Goal: Task Accomplishment & Management: Use online tool/utility

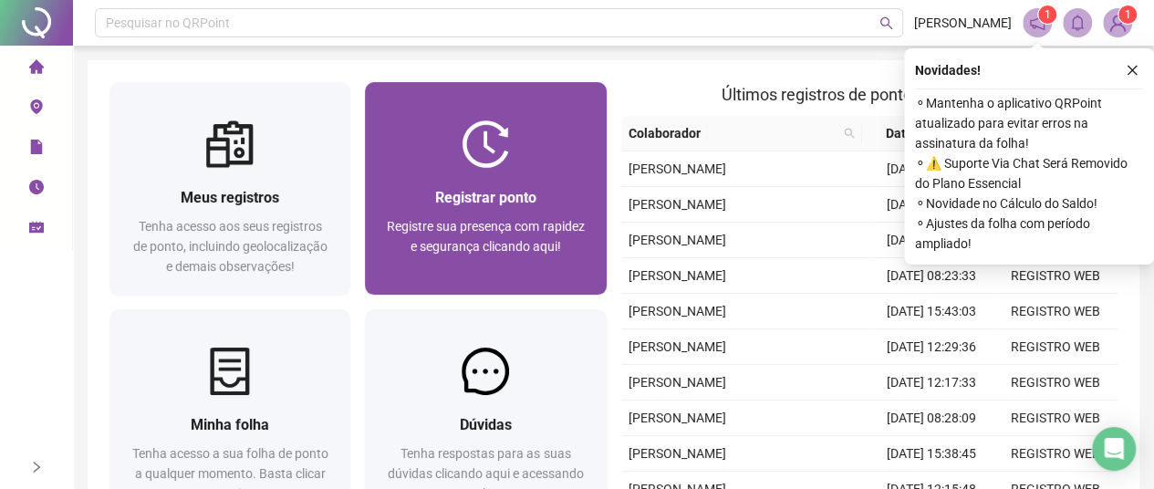
click at [491, 141] on img at bounding box center [485, 143] width 47 height 47
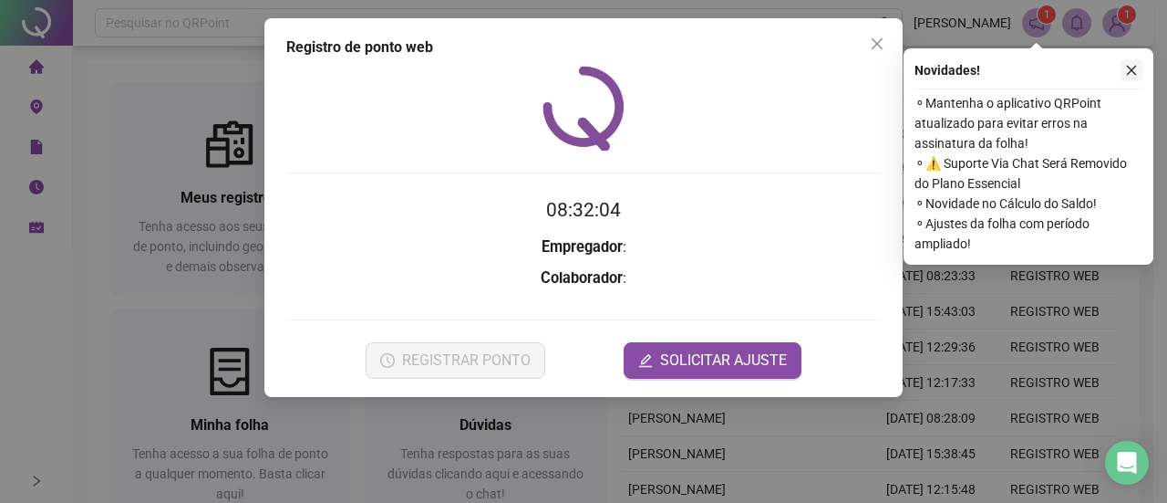
click at [1136, 66] on icon "close" at bounding box center [1132, 71] width 10 height 10
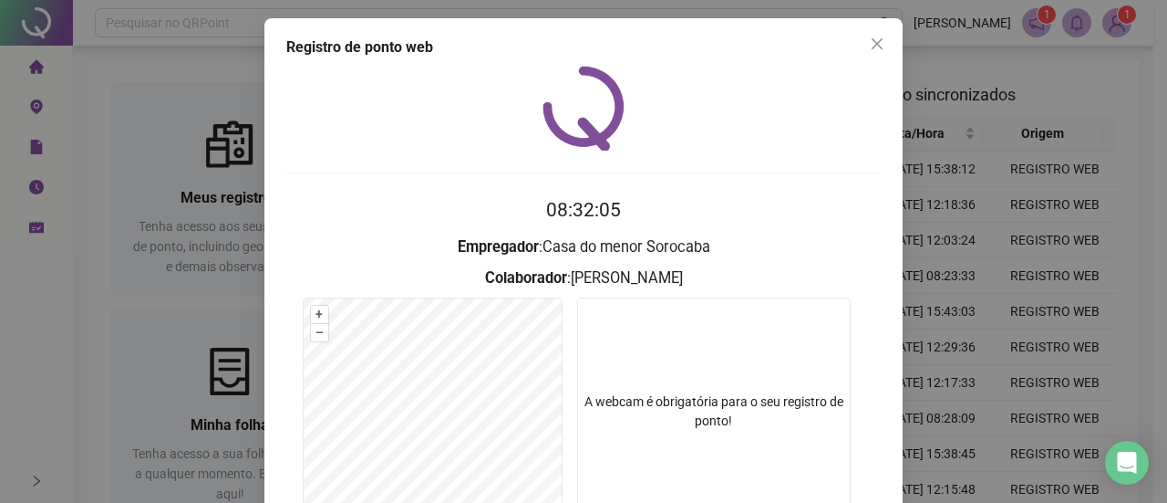
scroll to position [168, 0]
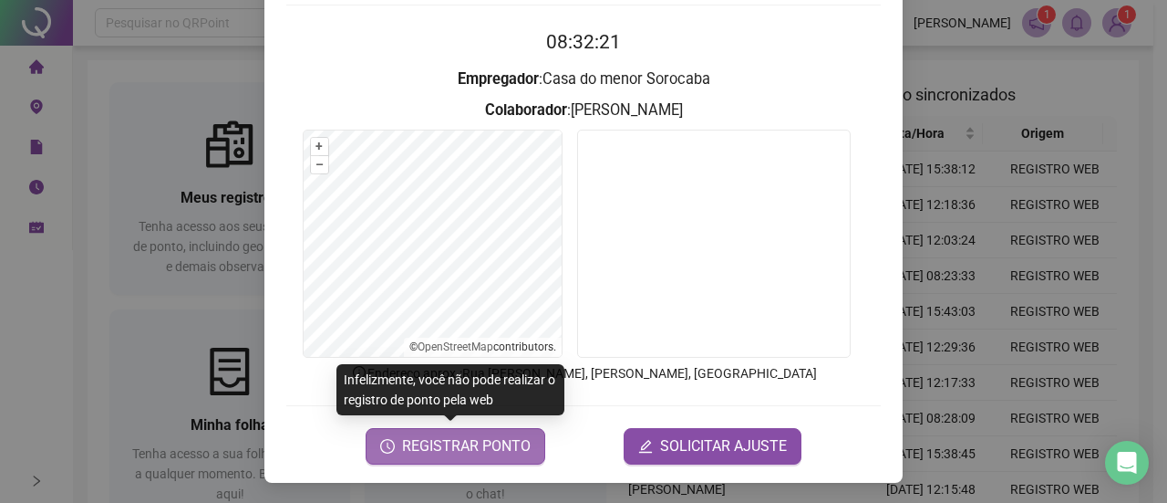
click at [476, 447] on span "REGISTRAR PONTO" at bounding box center [466, 446] width 129 height 22
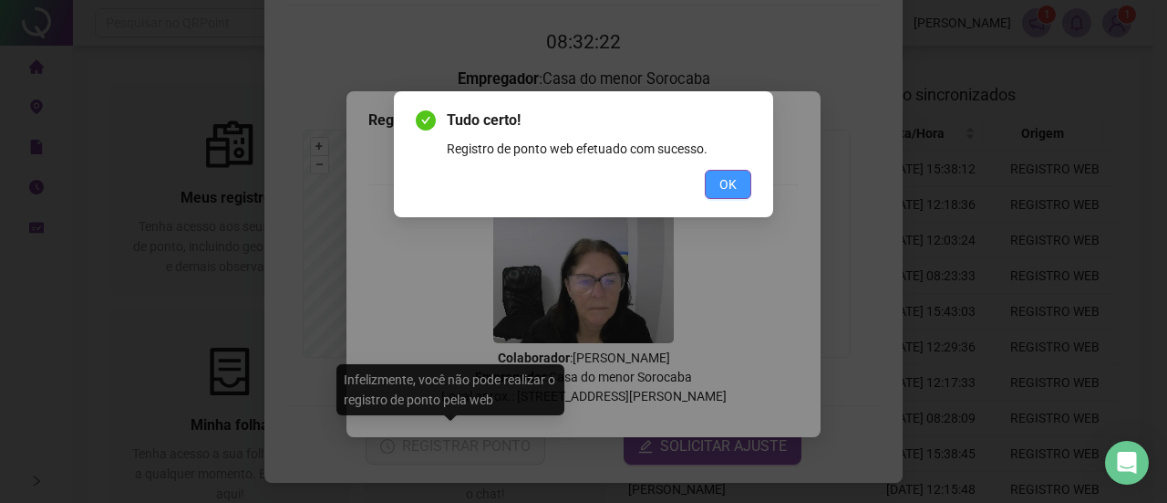
click at [727, 183] on span "OK" at bounding box center [728, 184] width 17 height 20
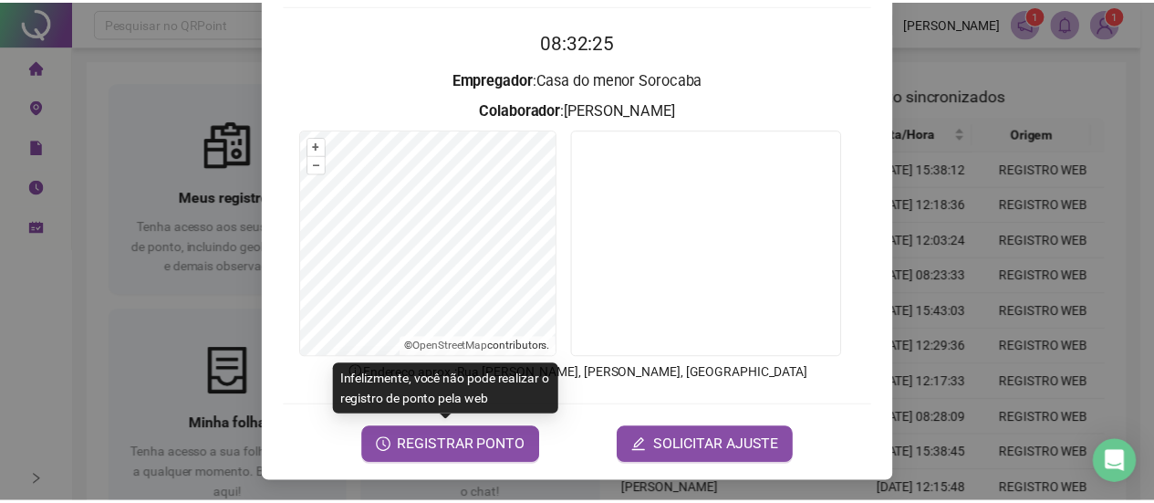
scroll to position [0, 0]
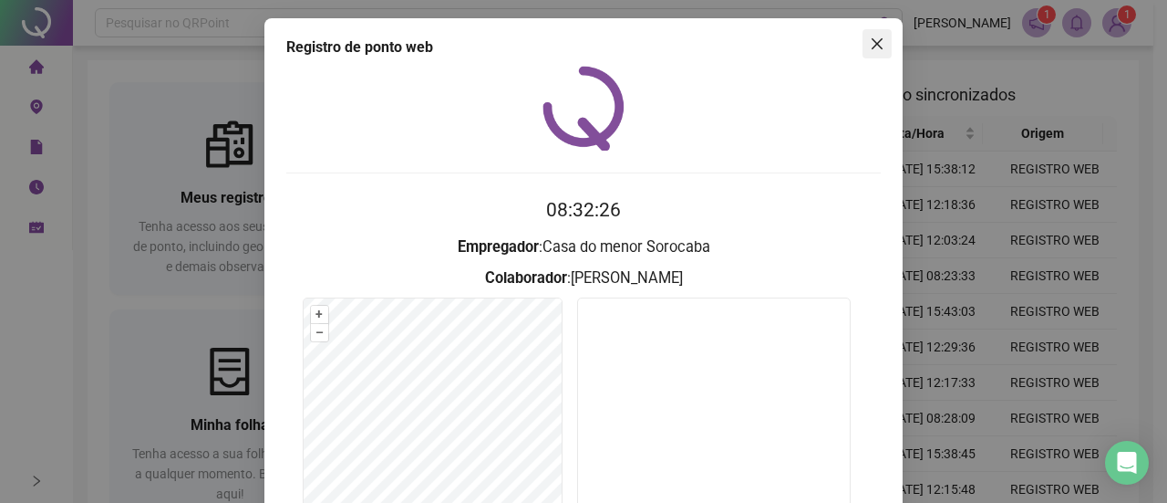
click at [872, 39] on icon "close" at bounding box center [877, 43] width 15 height 15
